Goal: Use online tool/utility

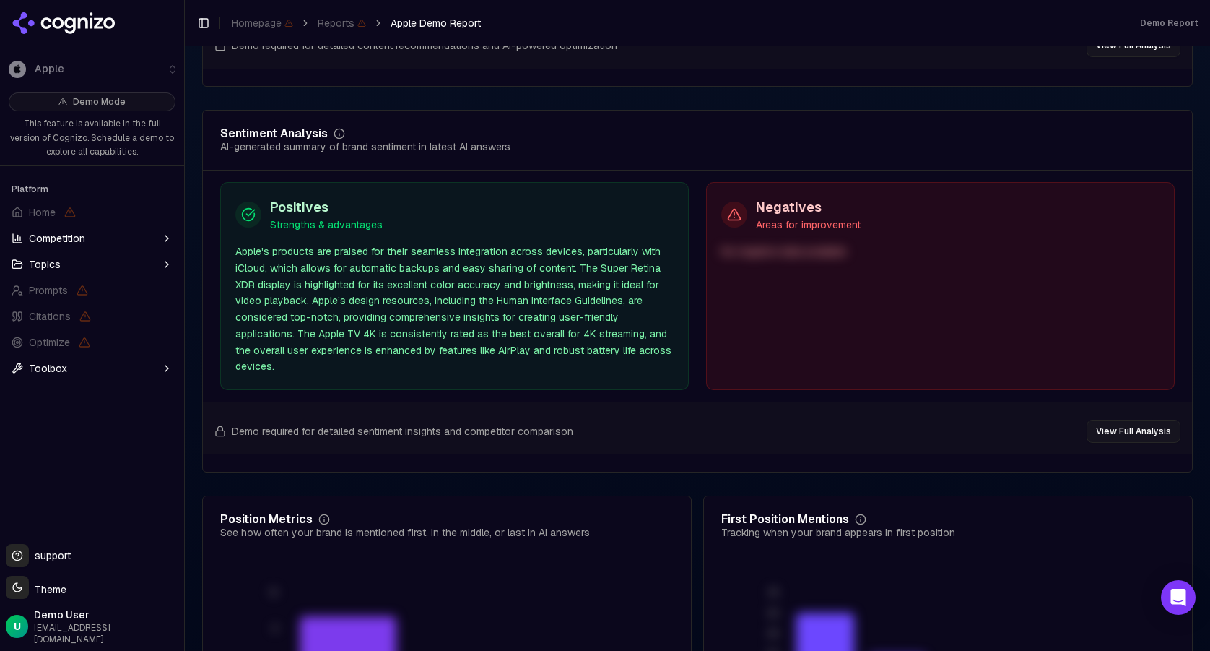
scroll to position [2863, 0]
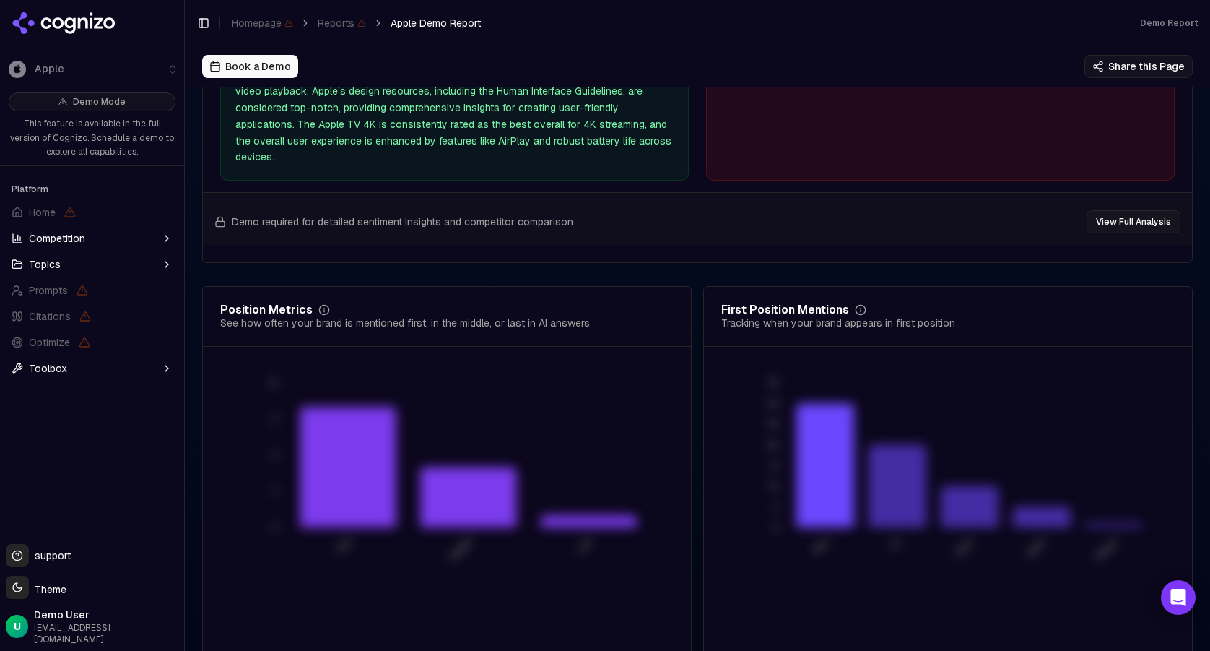
click at [105, 103] on span "Demo Mode" at bounding box center [99, 102] width 53 height 12
click at [66, 98] on span "Demo Mode" at bounding box center [92, 101] width 167 height 19
click at [64, 103] on span "Demo Mode" at bounding box center [92, 101] width 167 height 19
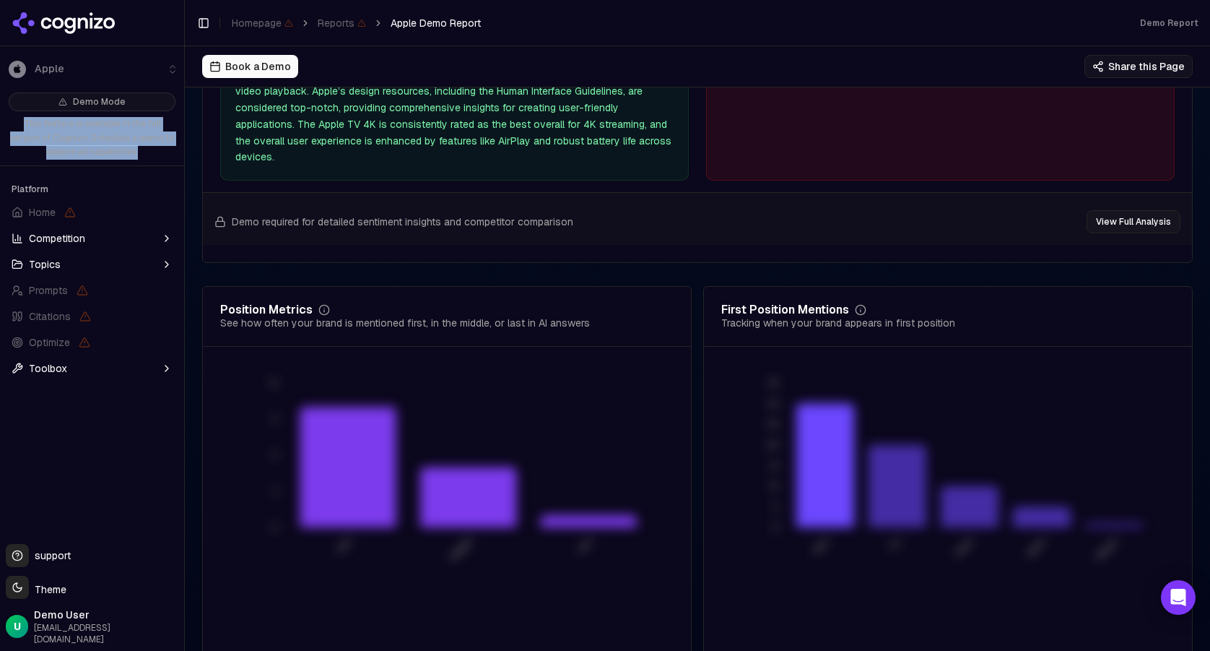
drag, startPoint x: 11, startPoint y: 126, endPoint x: 139, endPoint y: 152, distance: 130.3
click at [139, 152] on p "This feature is available in the full version of Cognizo. Schedule a demo to ex…" at bounding box center [92, 138] width 167 height 43
copy p "This feature is available in the full version of Cognizo. Schedule a demo to ex…"
